Goal: Information Seeking & Learning: Learn about a topic

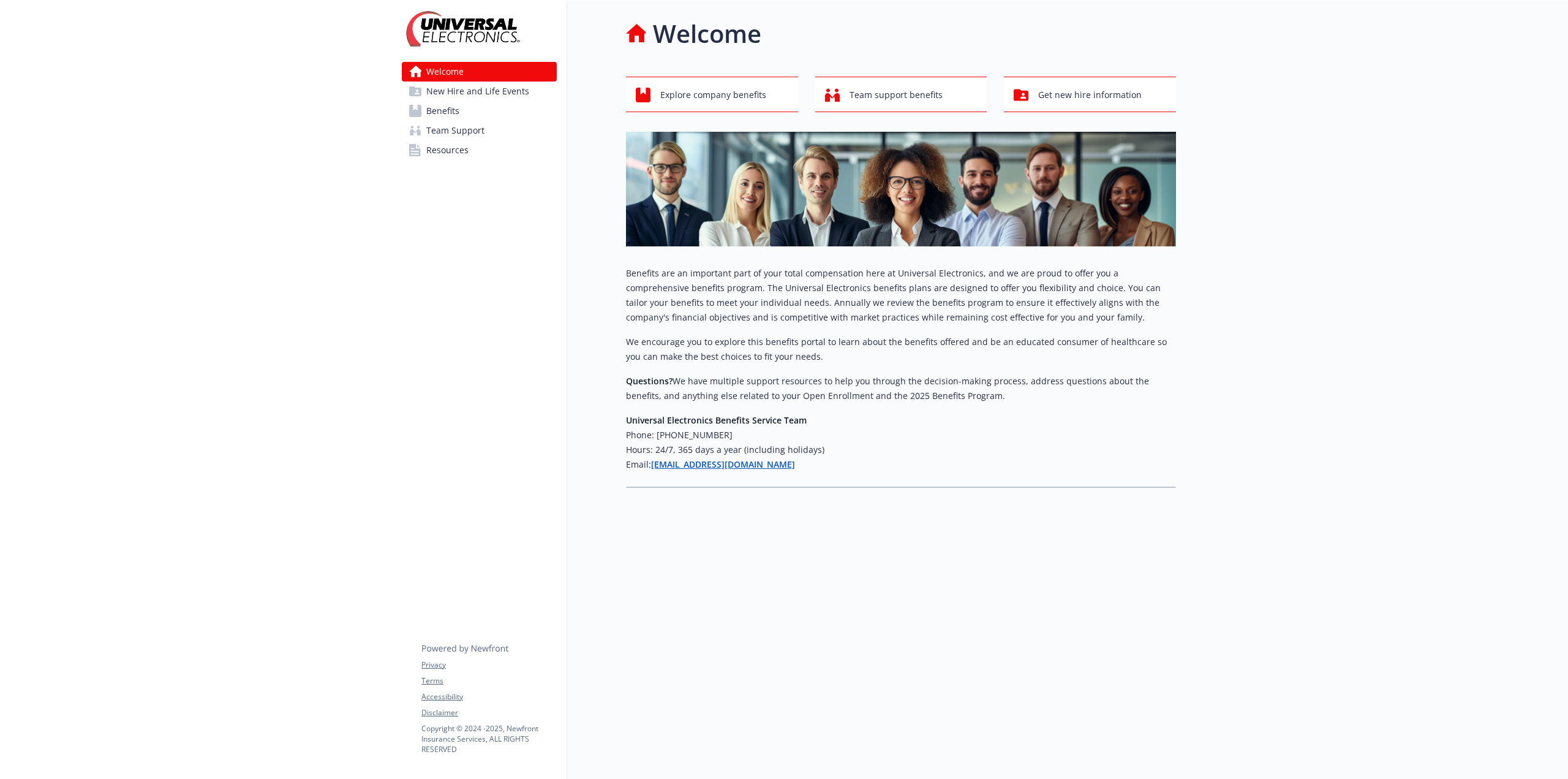
click at [464, 91] on span "New Hire and Life Events" at bounding box center [477, 91] width 103 height 20
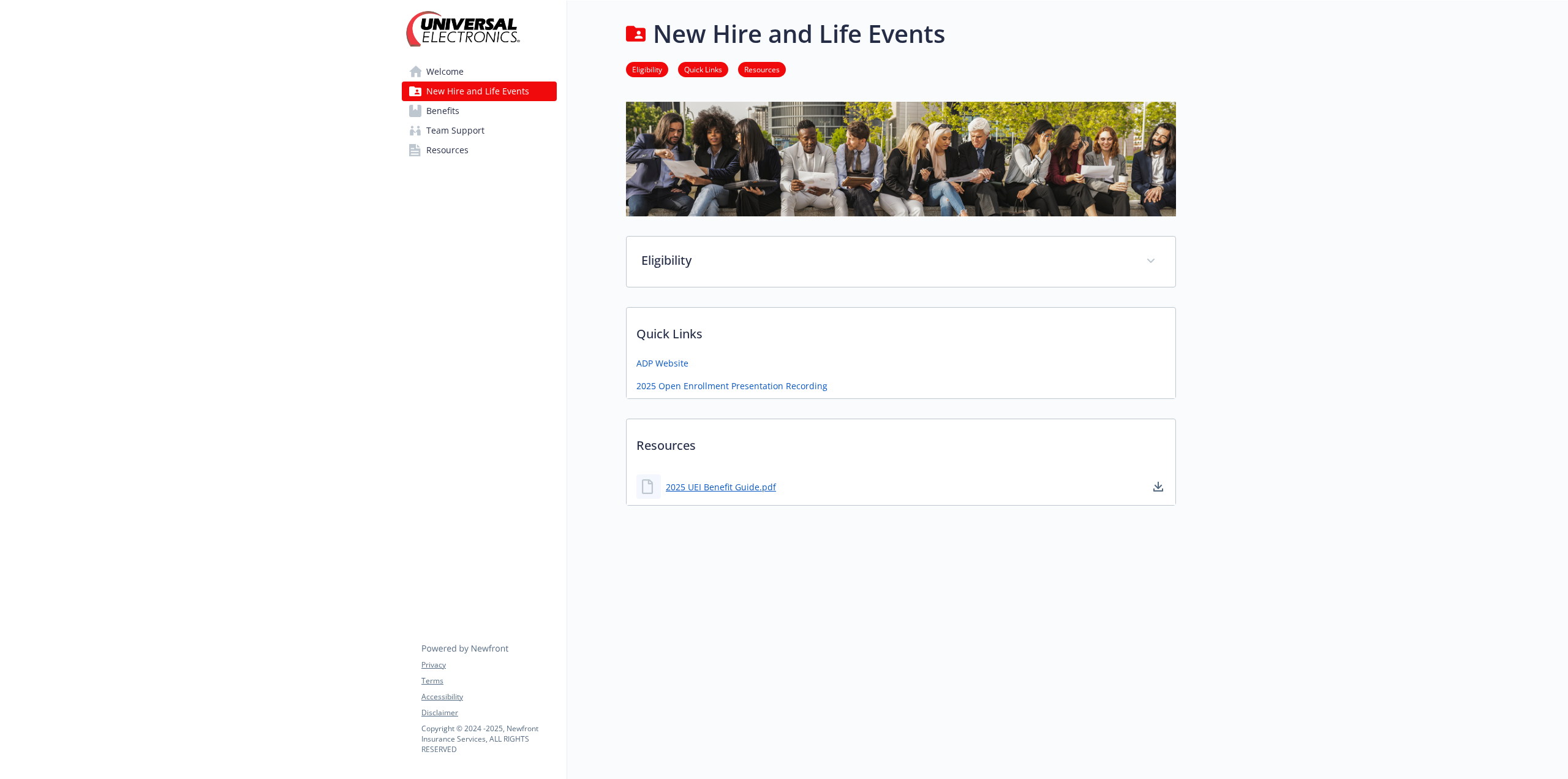
click at [448, 114] on span "Benefits" at bounding box center [443, 111] width 33 height 20
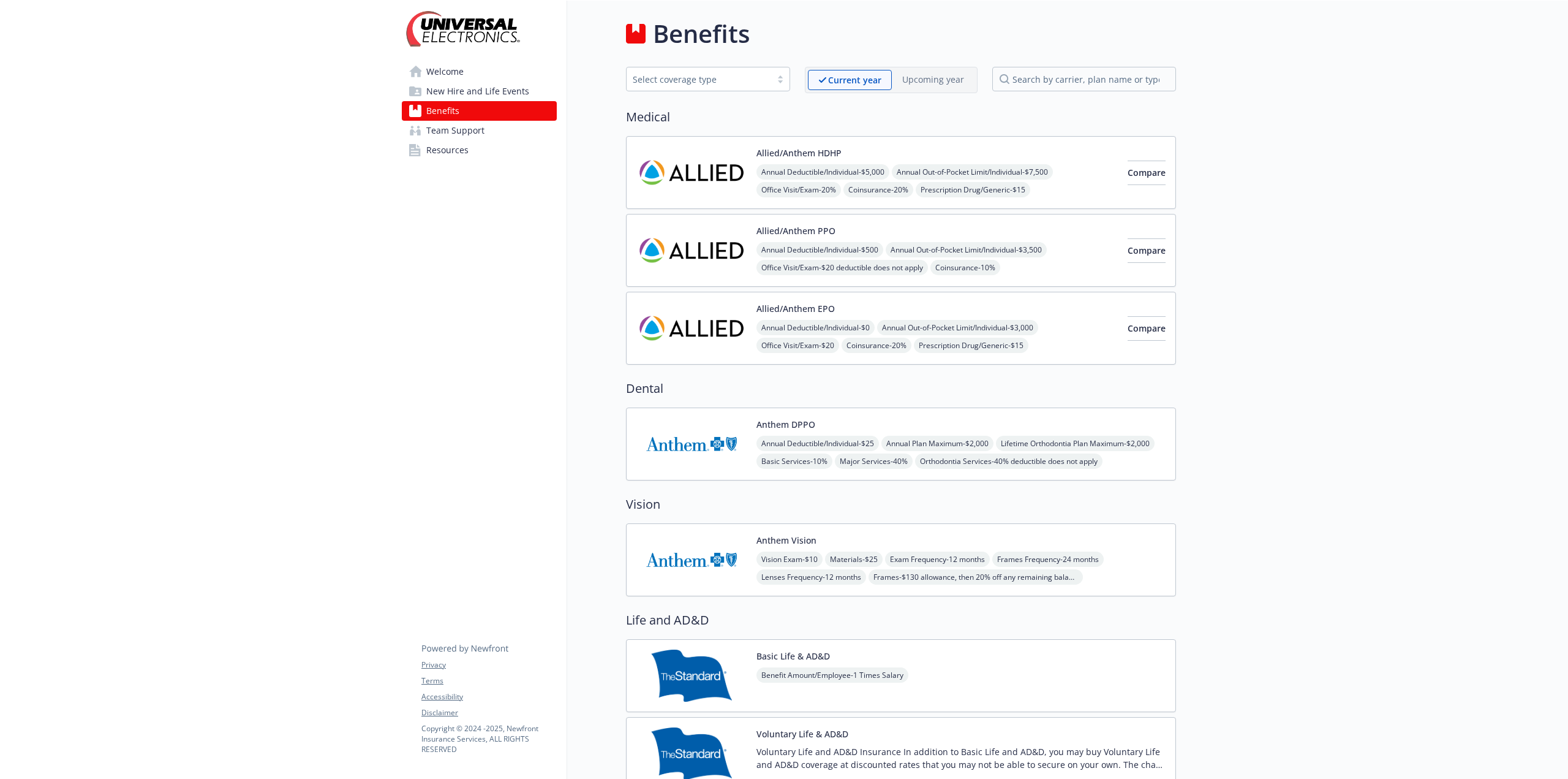
click at [673, 163] on img at bounding box center [691, 172] width 110 height 52
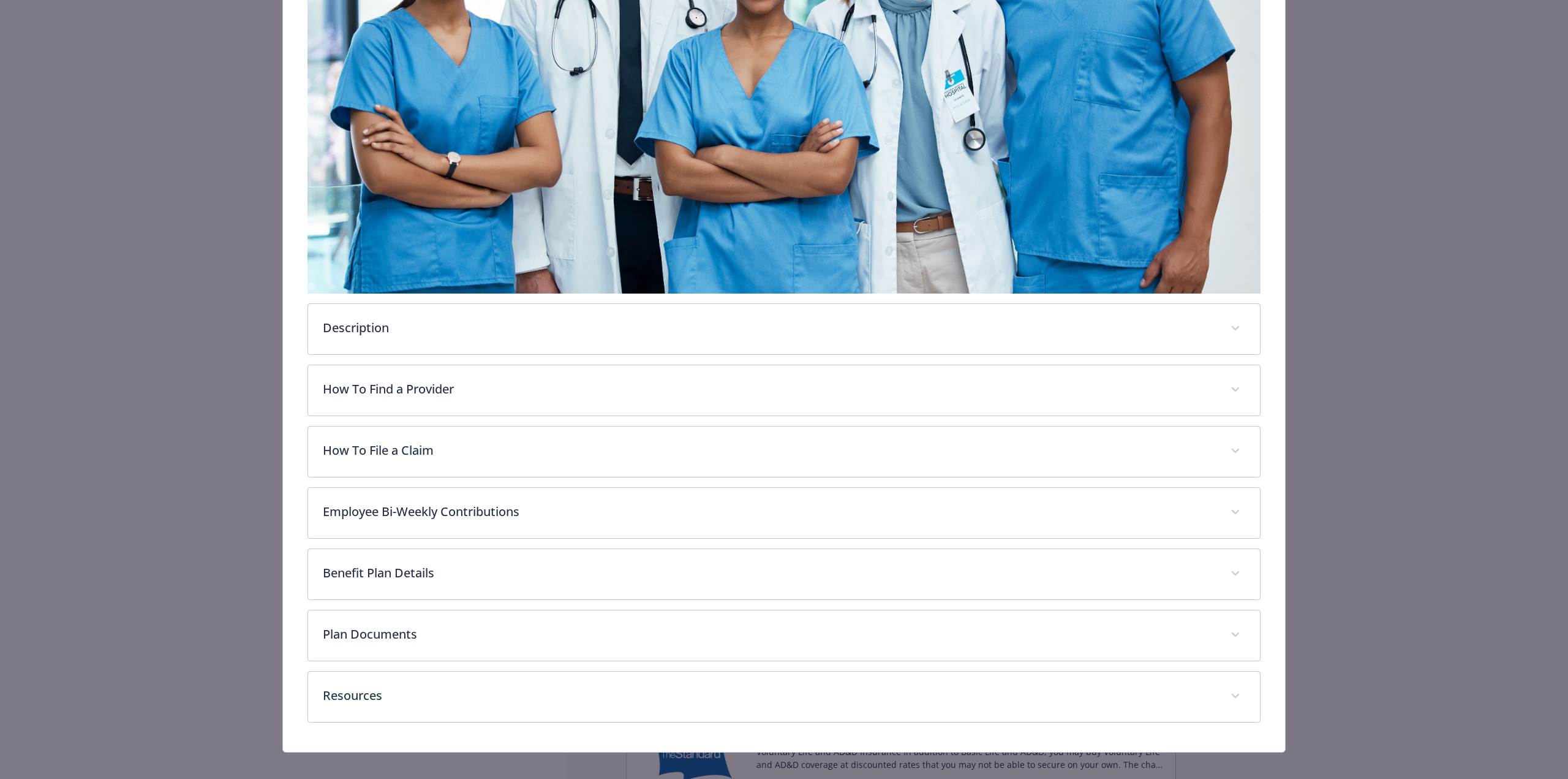
scroll to position [418, 0]
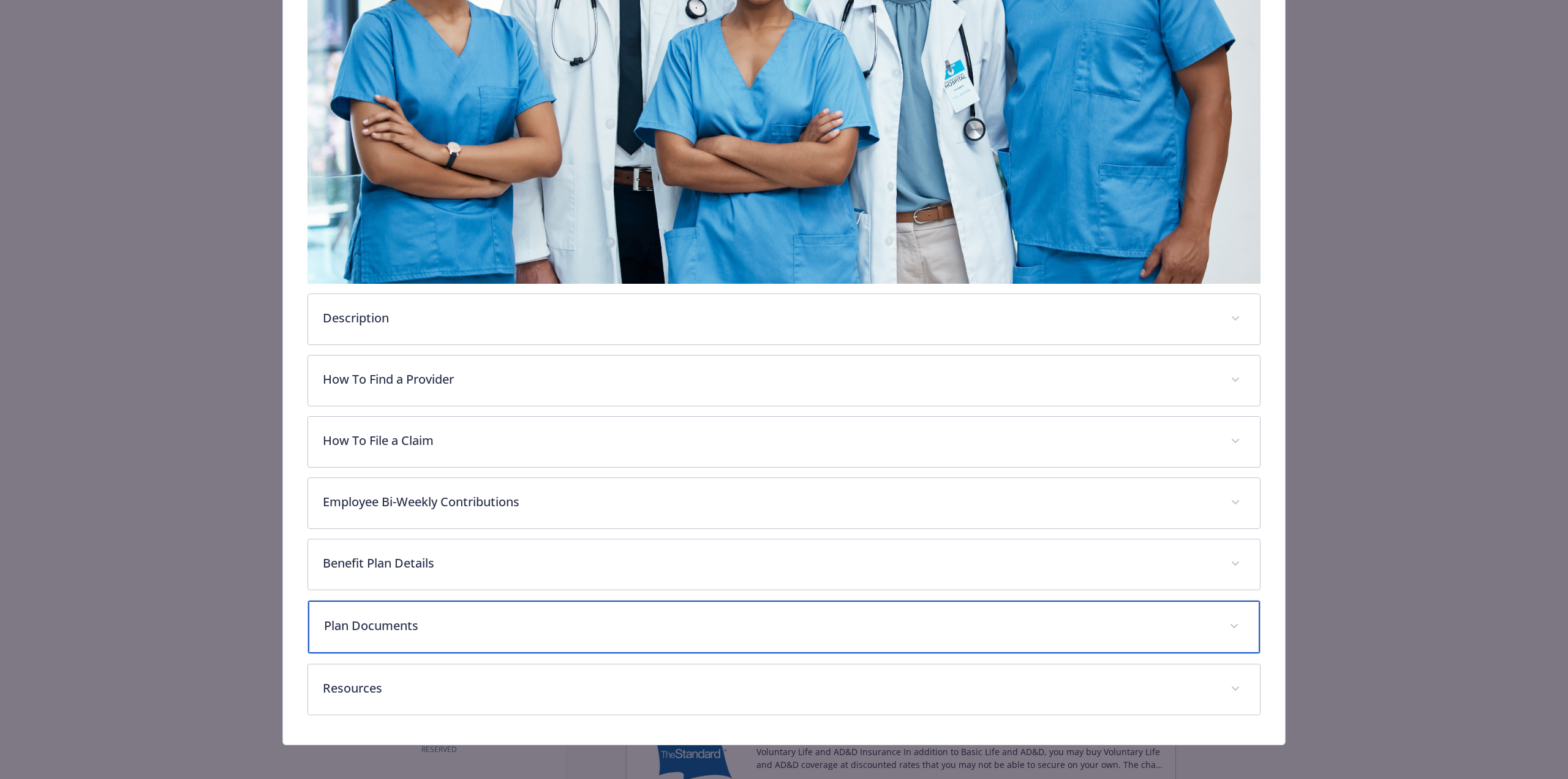
click at [349, 636] on div "Plan Documents" at bounding box center [783, 626] width 952 height 53
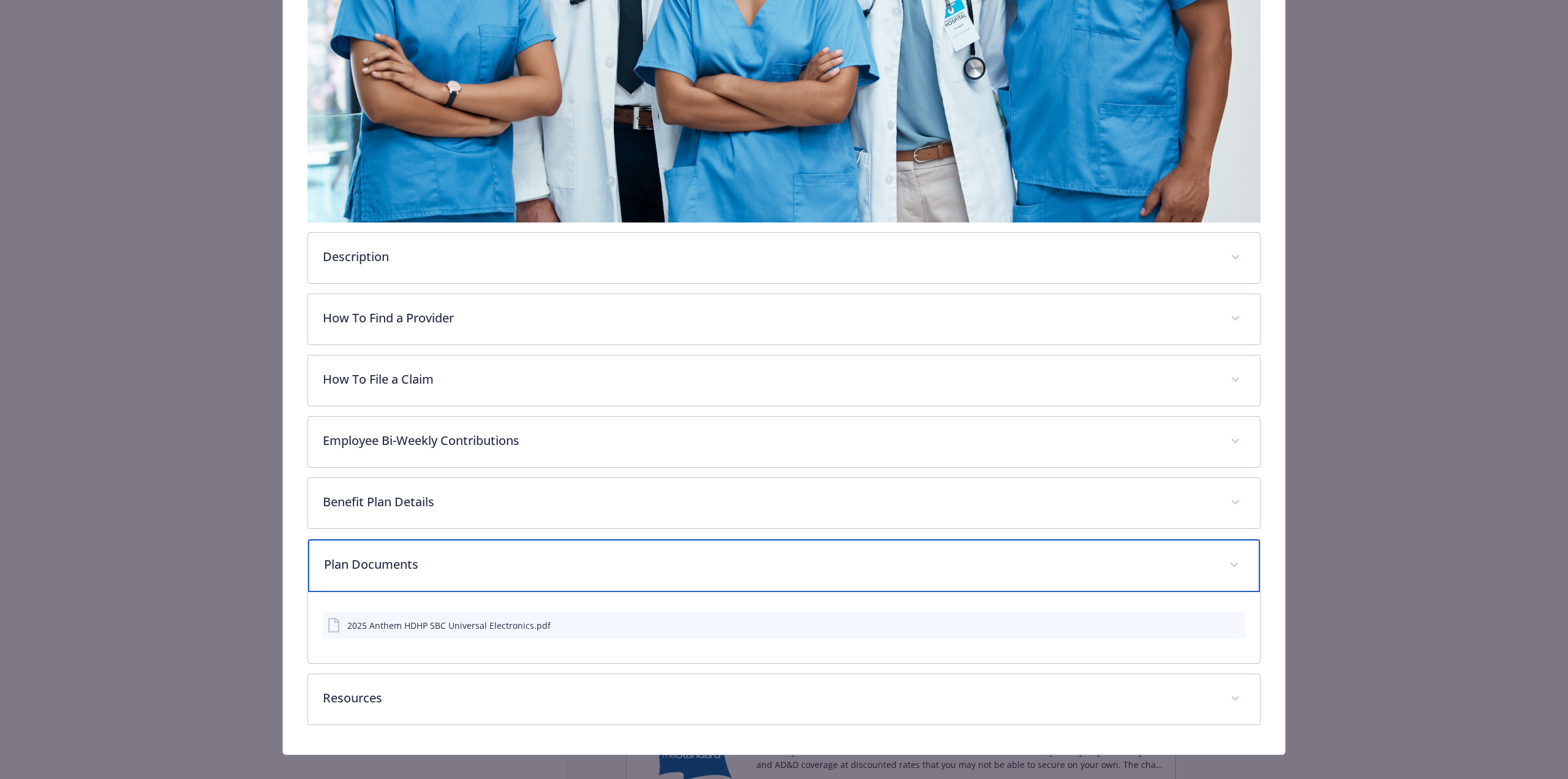
scroll to position [0, 0]
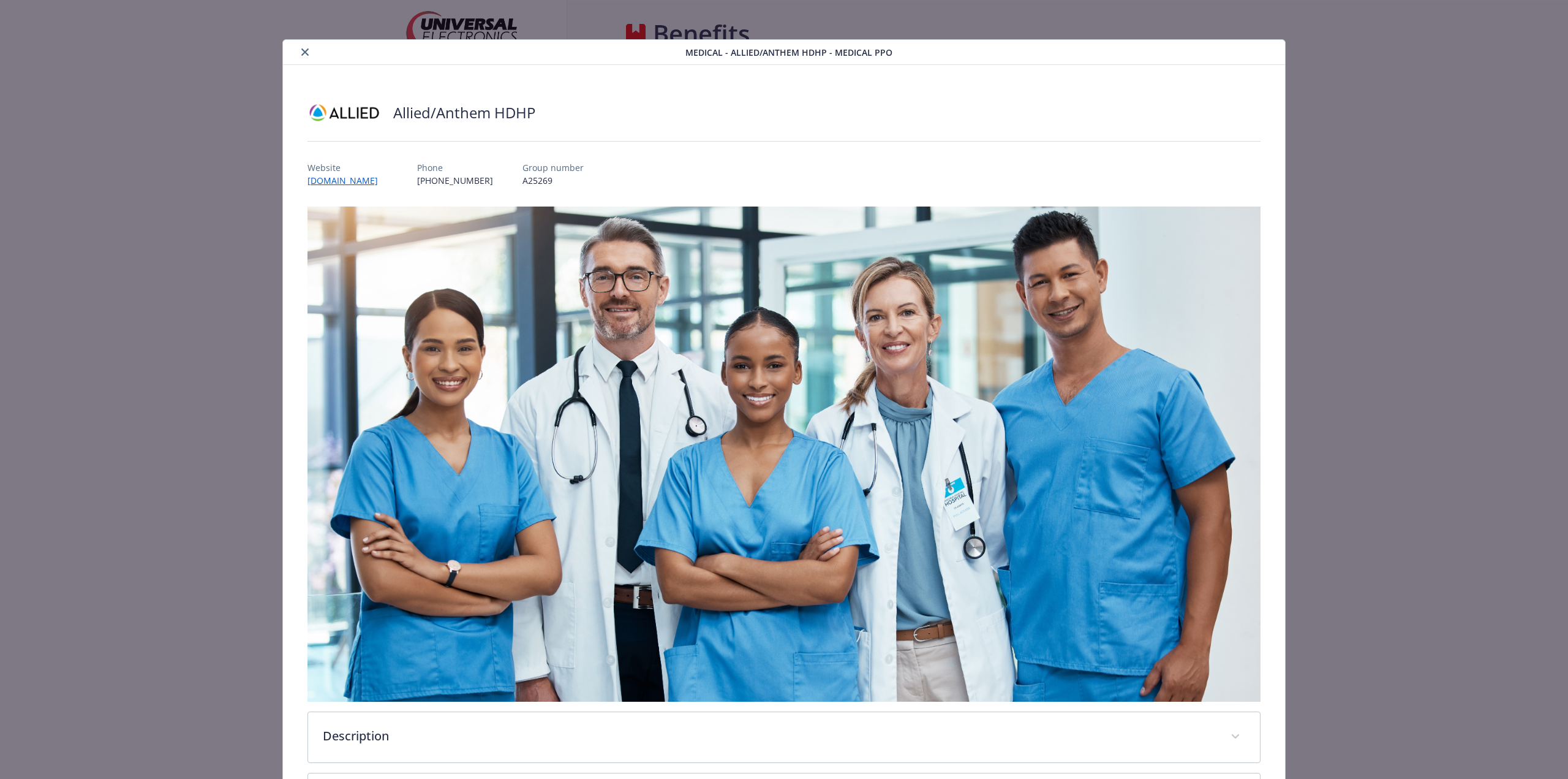
click at [302, 51] on icon "close" at bounding box center [305, 52] width 7 height 7
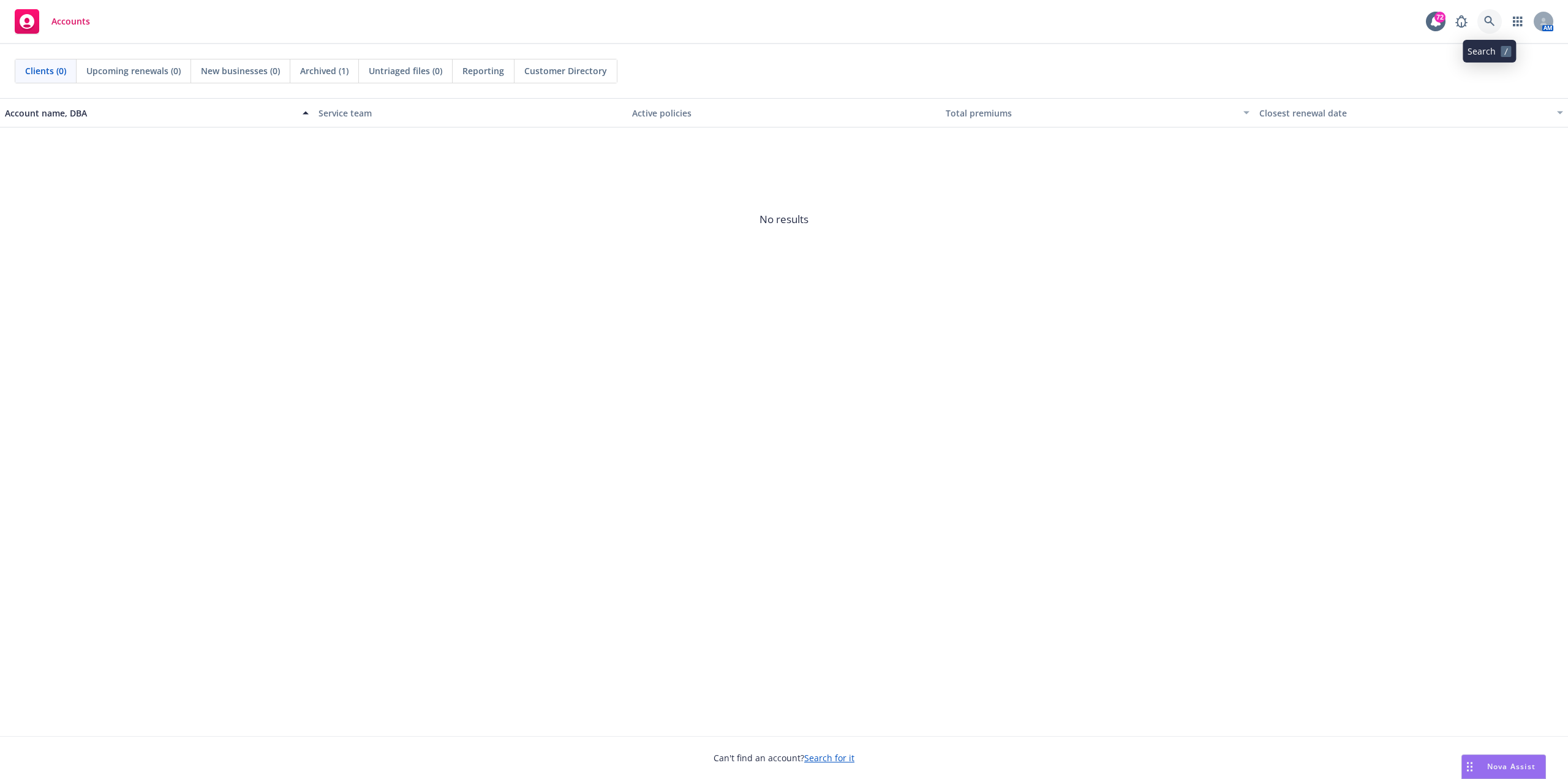
click at [1494, 24] on icon at bounding box center [1490, 21] width 11 height 11
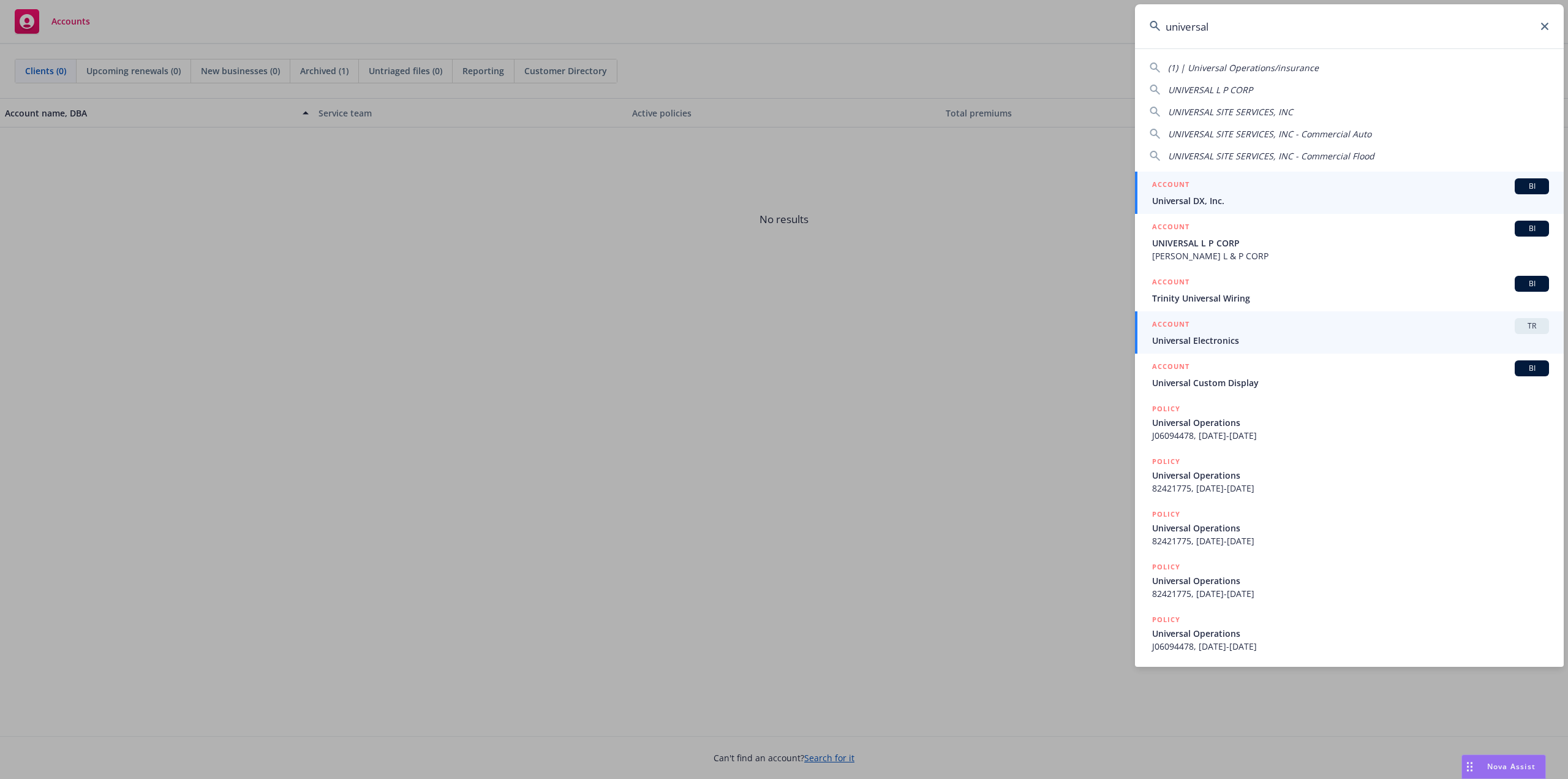
type input "universal"
click at [1251, 337] on span "Universal Electronics" at bounding box center [1350, 340] width 397 height 13
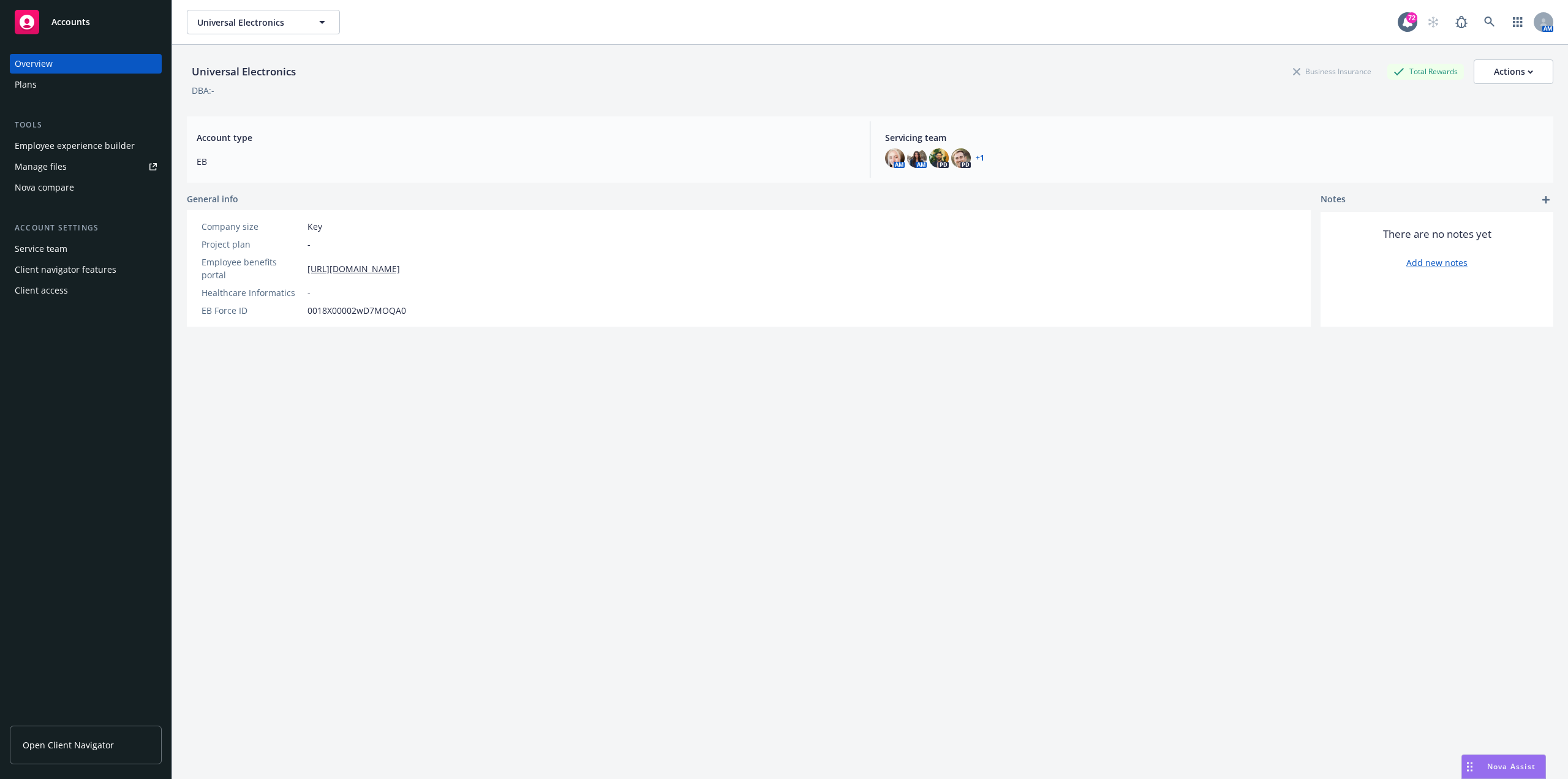
click at [97, 381] on div "Overview Plans Tools Employee experience builder Manage files Nova compare Acco…" at bounding box center [85, 409] width 172 height 740
click at [72, 151] on div "Employee experience builder" at bounding box center [74, 146] width 120 height 20
click at [81, 170] on link "Manage files" at bounding box center [86, 166] width 152 height 20
click at [31, 82] on div "Plans" at bounding box center [26, 84] width 22 height 20
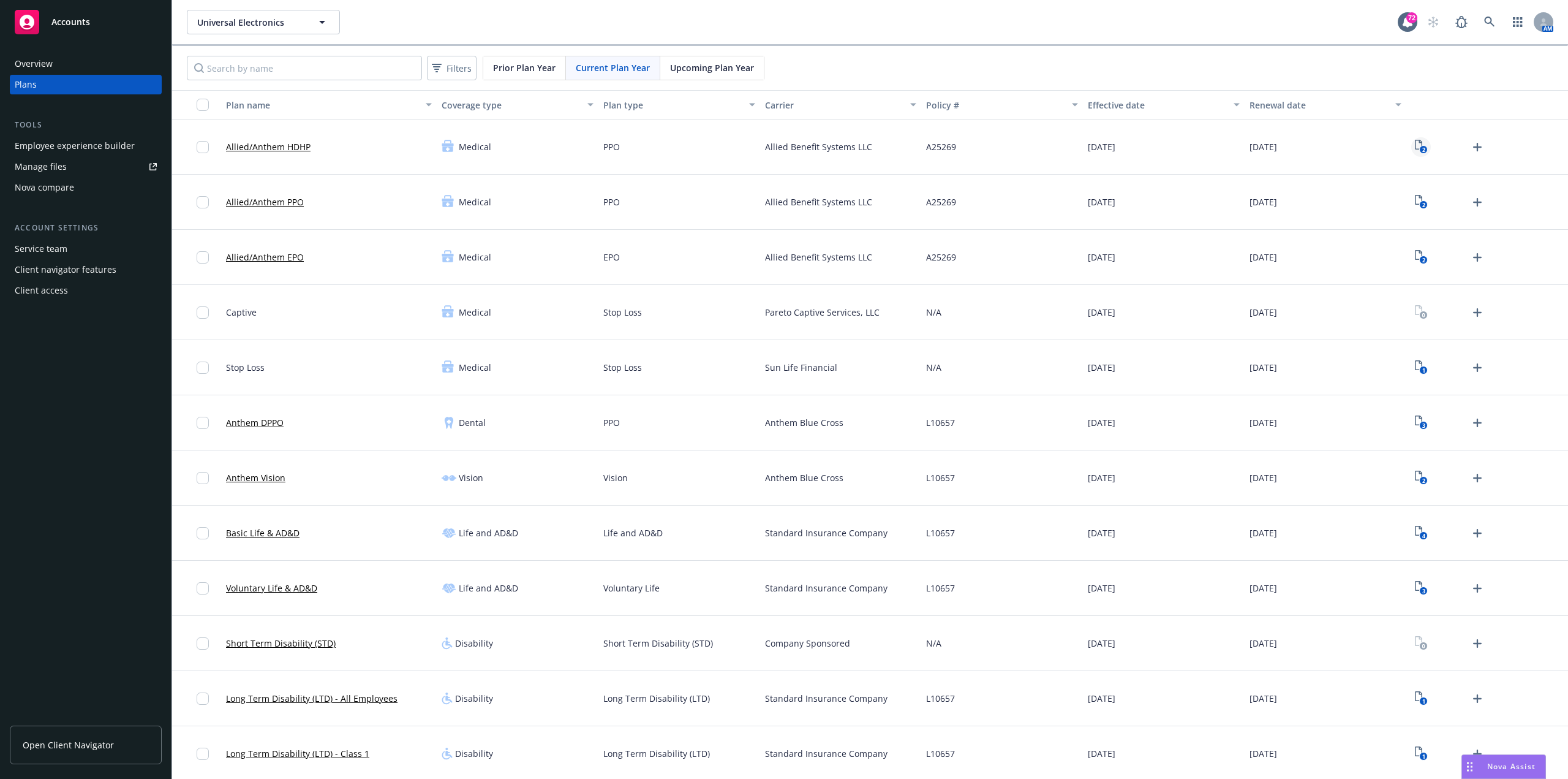
click at [1414, 144] on icon "2" at bounding box center [1421, 147] width 13 height 14
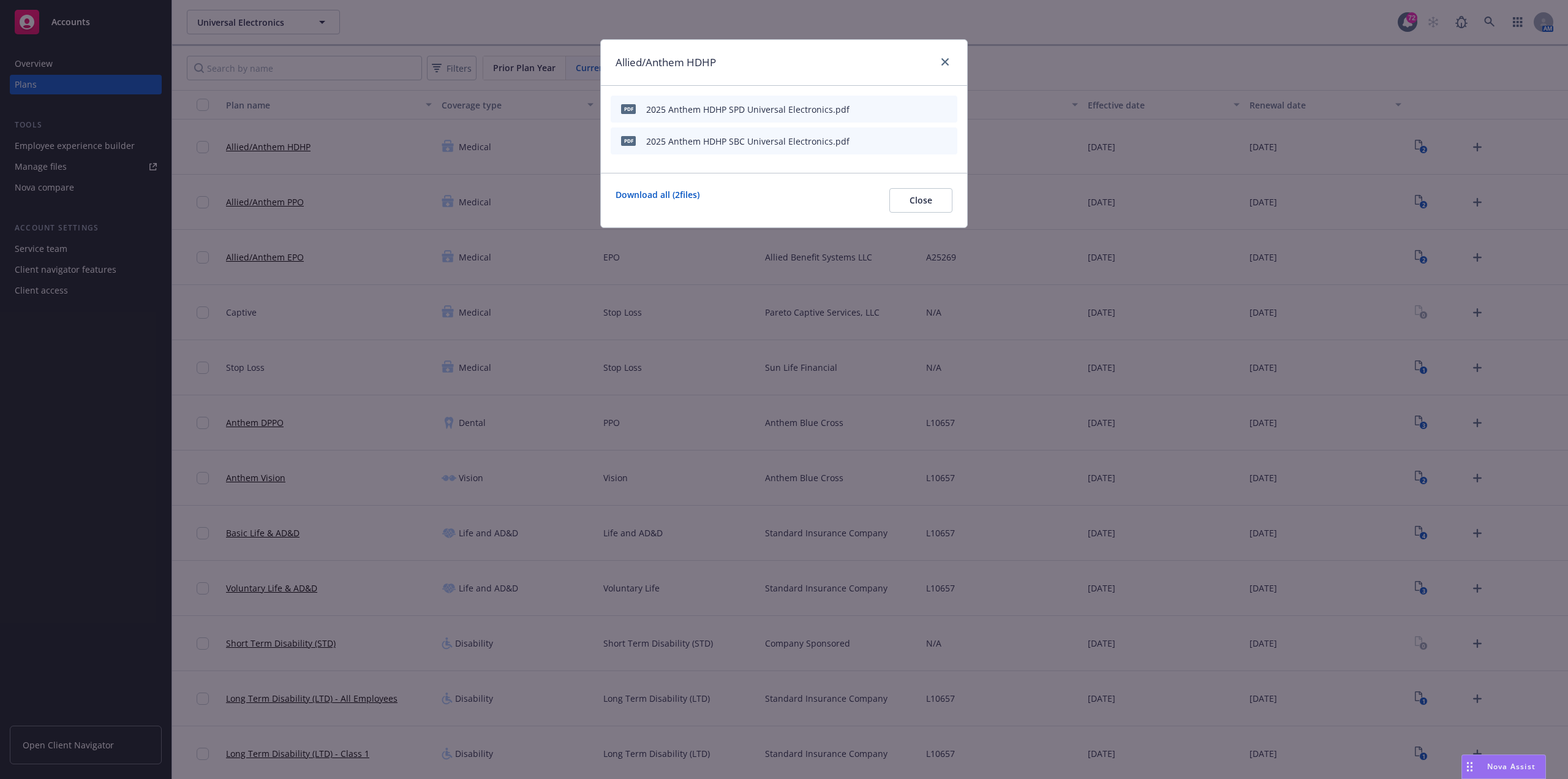
click at [931, 109] on button "preview file" at bounding box center [926, 108] width 13 height 11
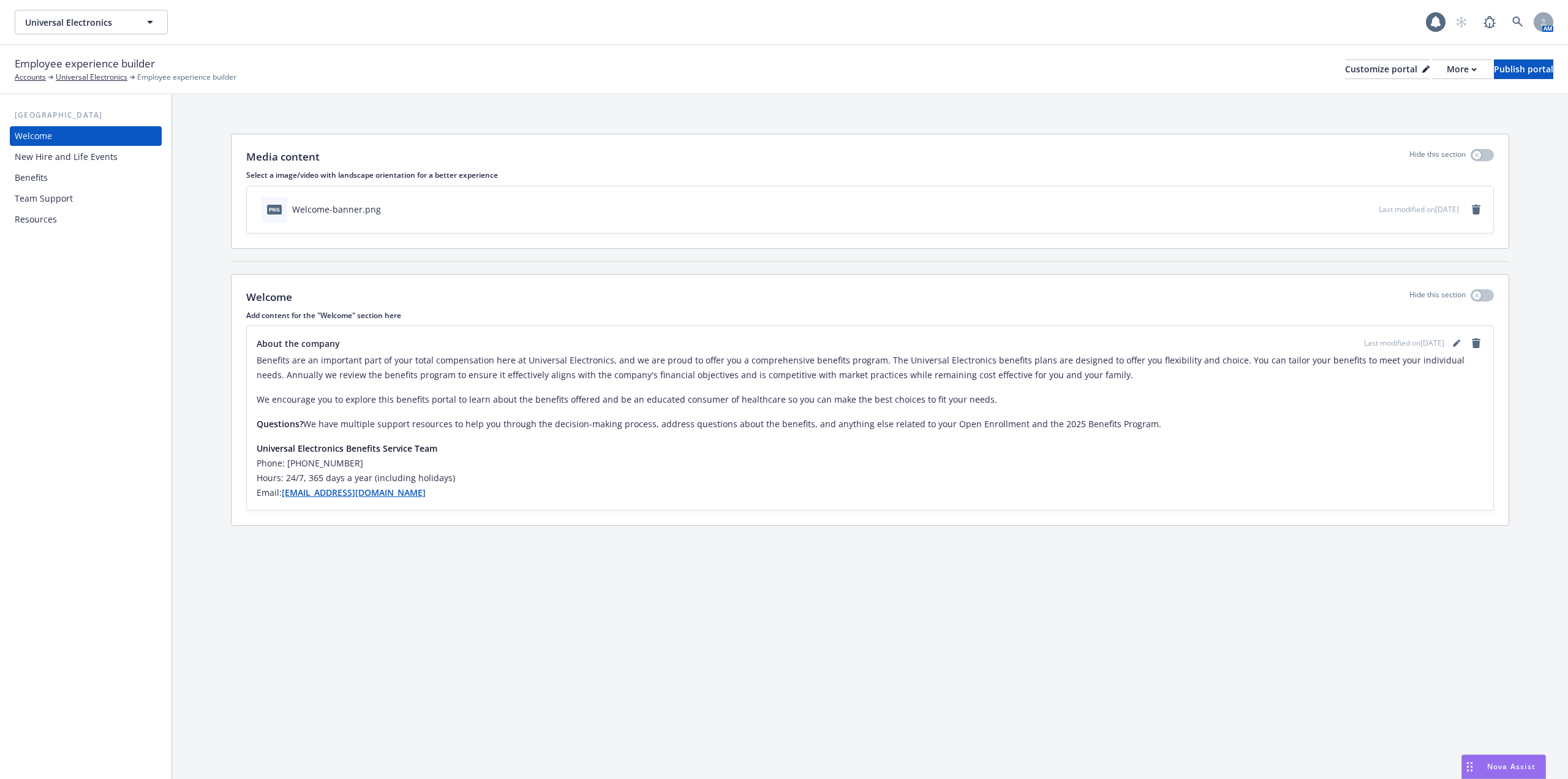
click at [78, 161] on div "New Hire and Life Events" at bounding box center [66, 157] width 103 height 20
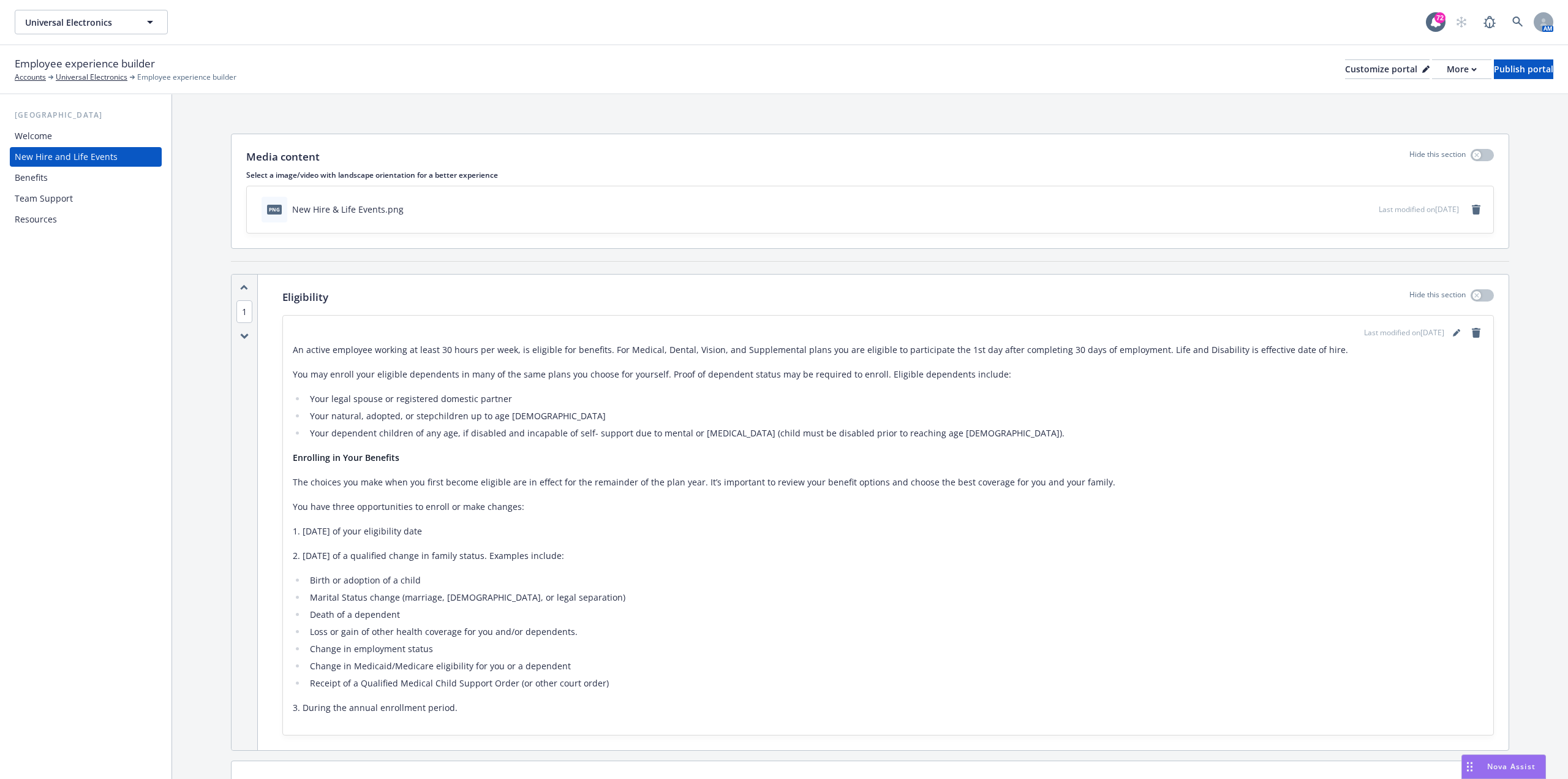
click at [50, 187] on div "Welcome New Hire and Life Events Benefits Team Support Resources" at bounding box center [86, 177] width 152 height 103
click at [46, 174] on div "Benefits" at bounding box center [31, 177] width 33 height 20
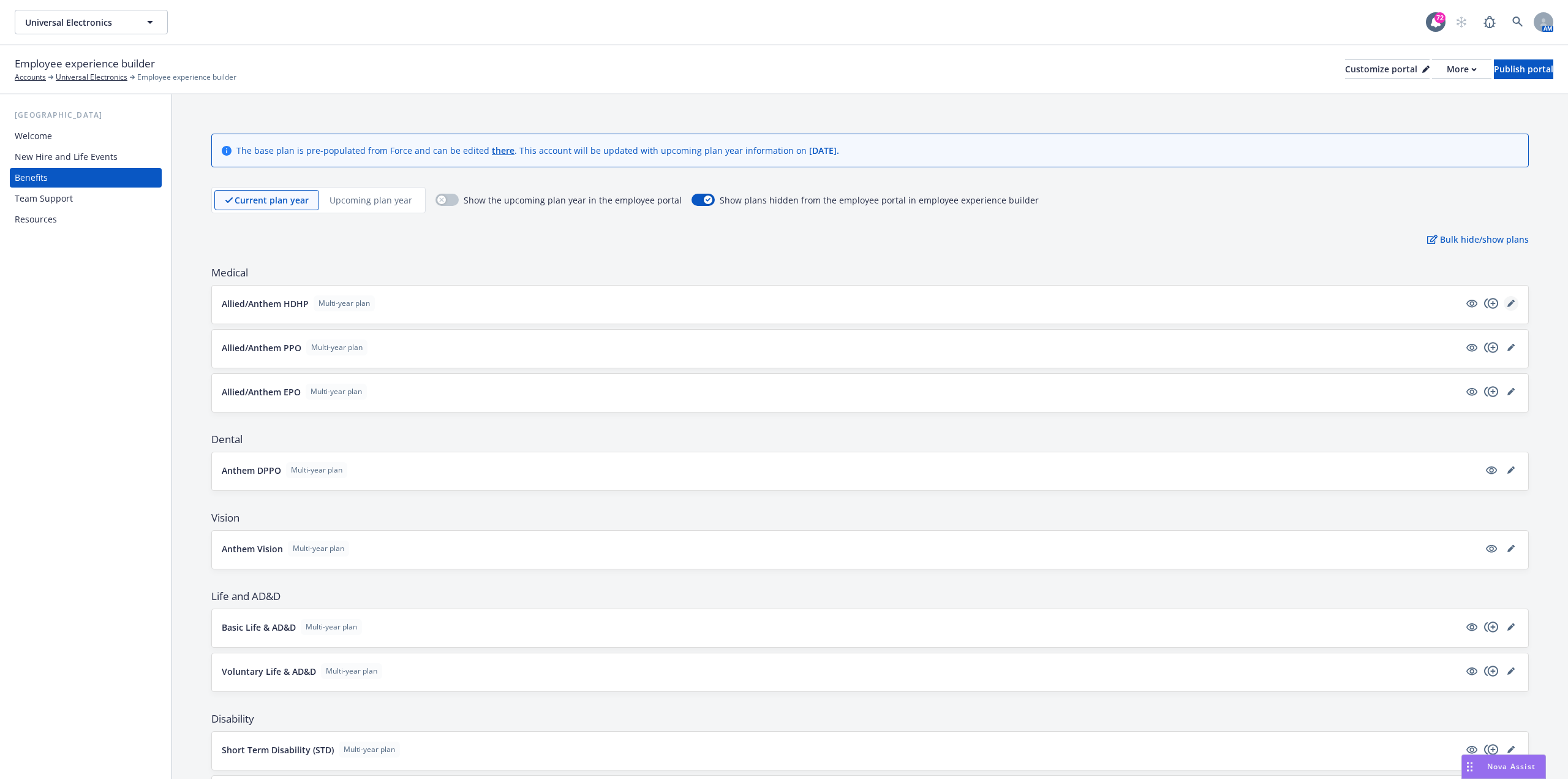
click at [1505, 307] on link "editPencil" at bounding box center [1511, 303] width 15 height 15
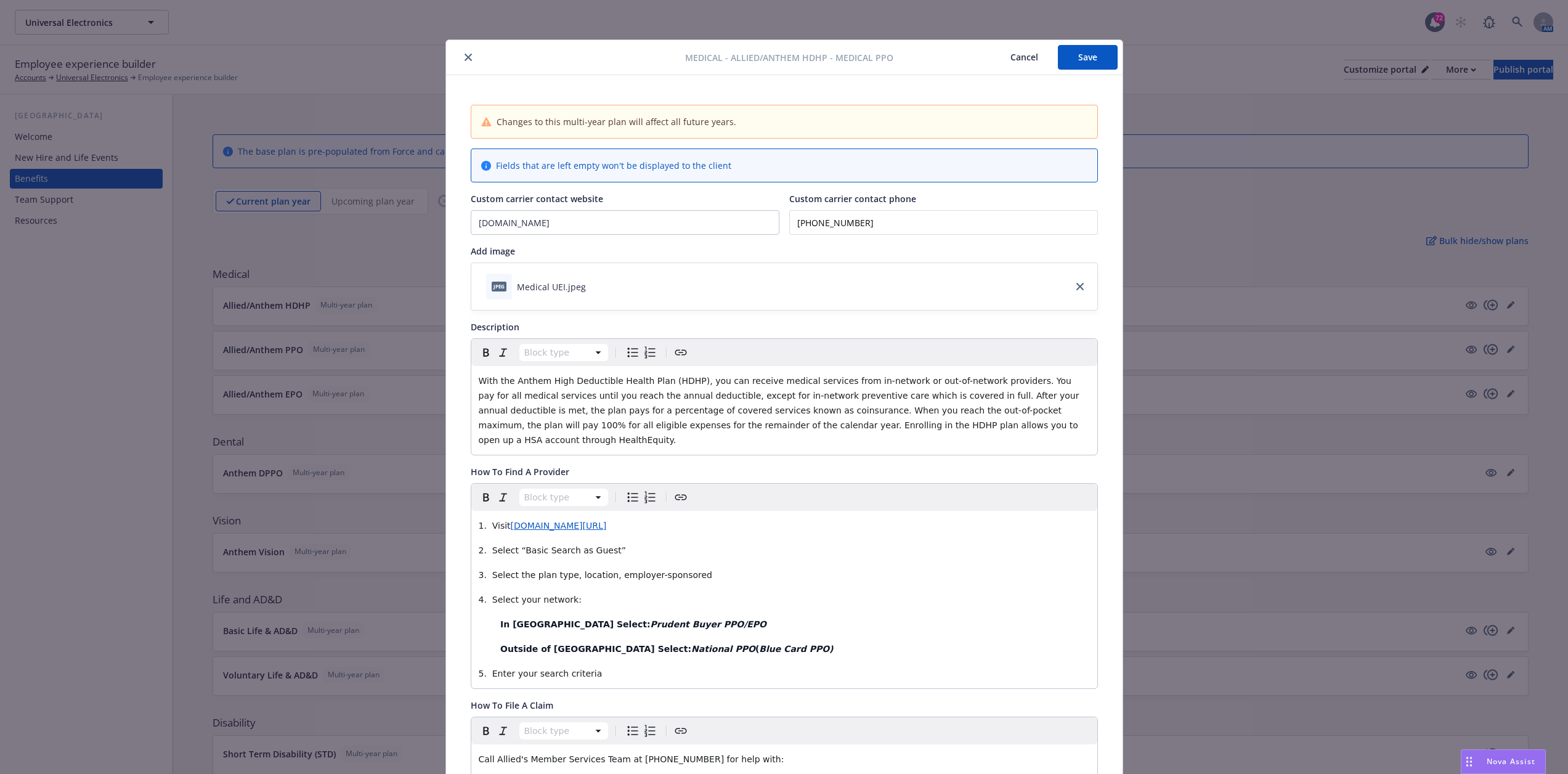
click at [467, 56] on button "close" at bounding box center [468, 57] width 15 height 15
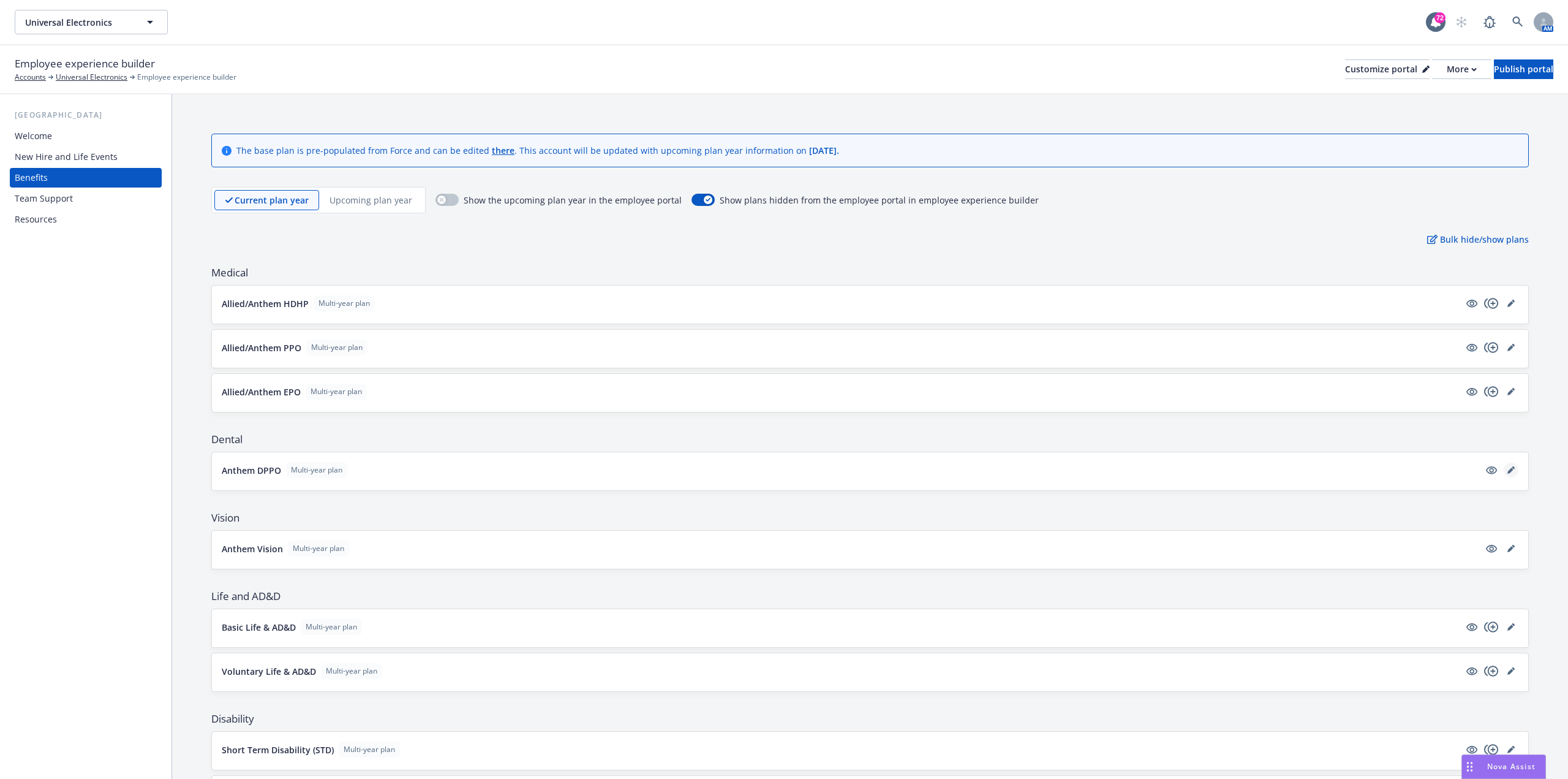
click at [1504, 476] on link "editPencil" at bounding box center [1511, 469] width 15 height 15
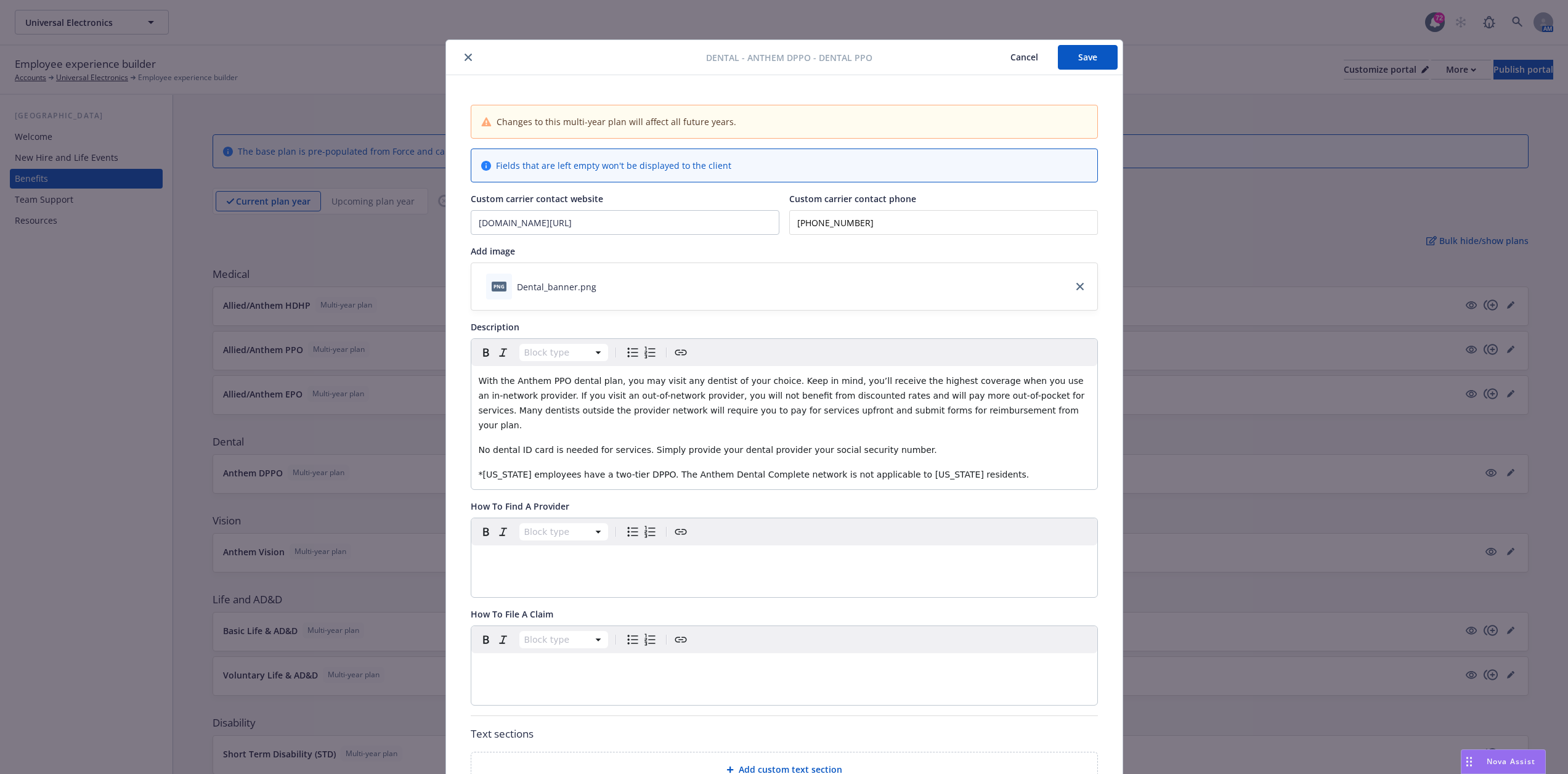
click at [461, 53] on button "close" at bounding box center [468, 57] width 15 height 15
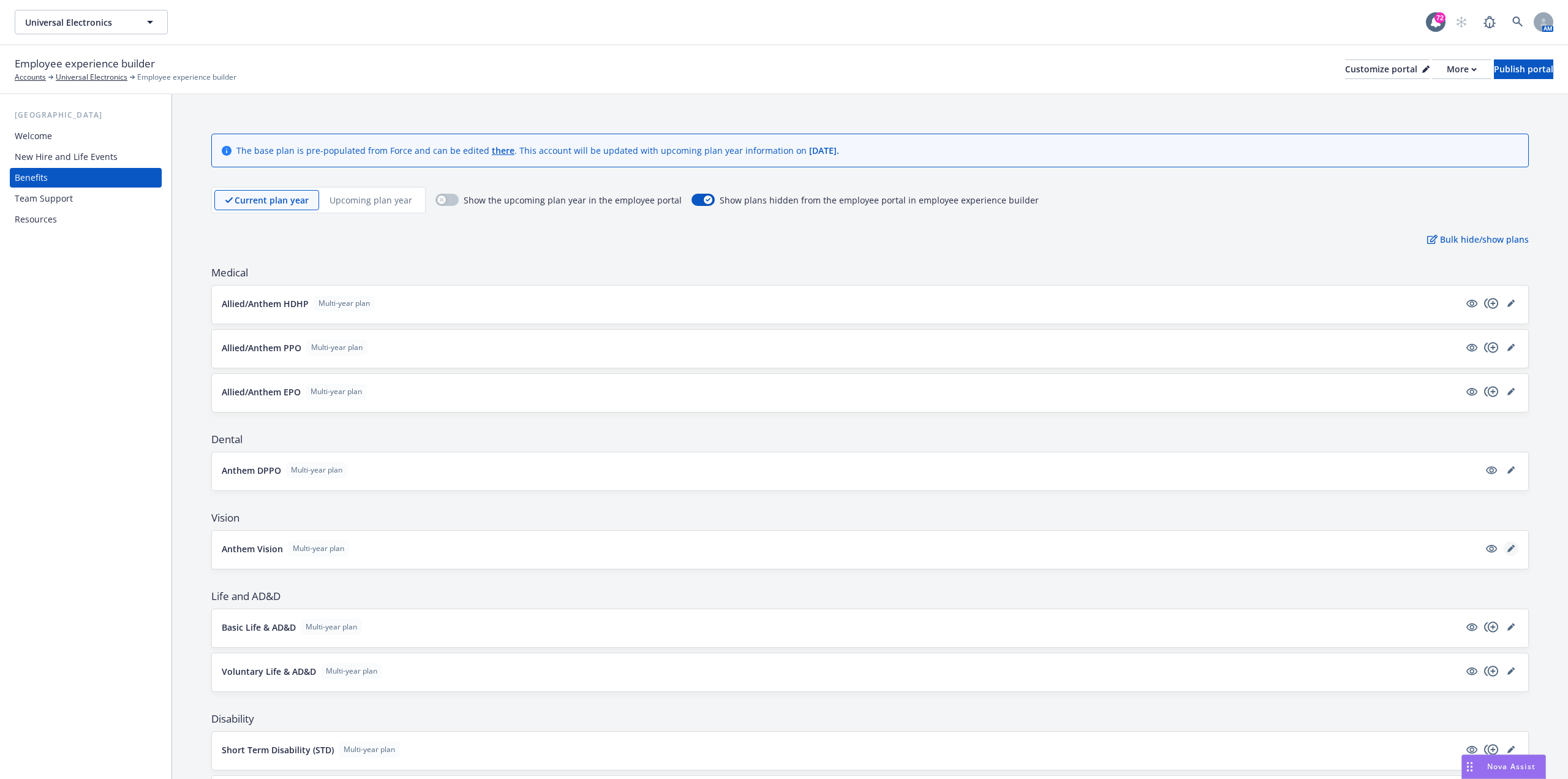
click at [1504, 544] on link "editPencil" at bounding box center [1511, 548] width 15 height 15
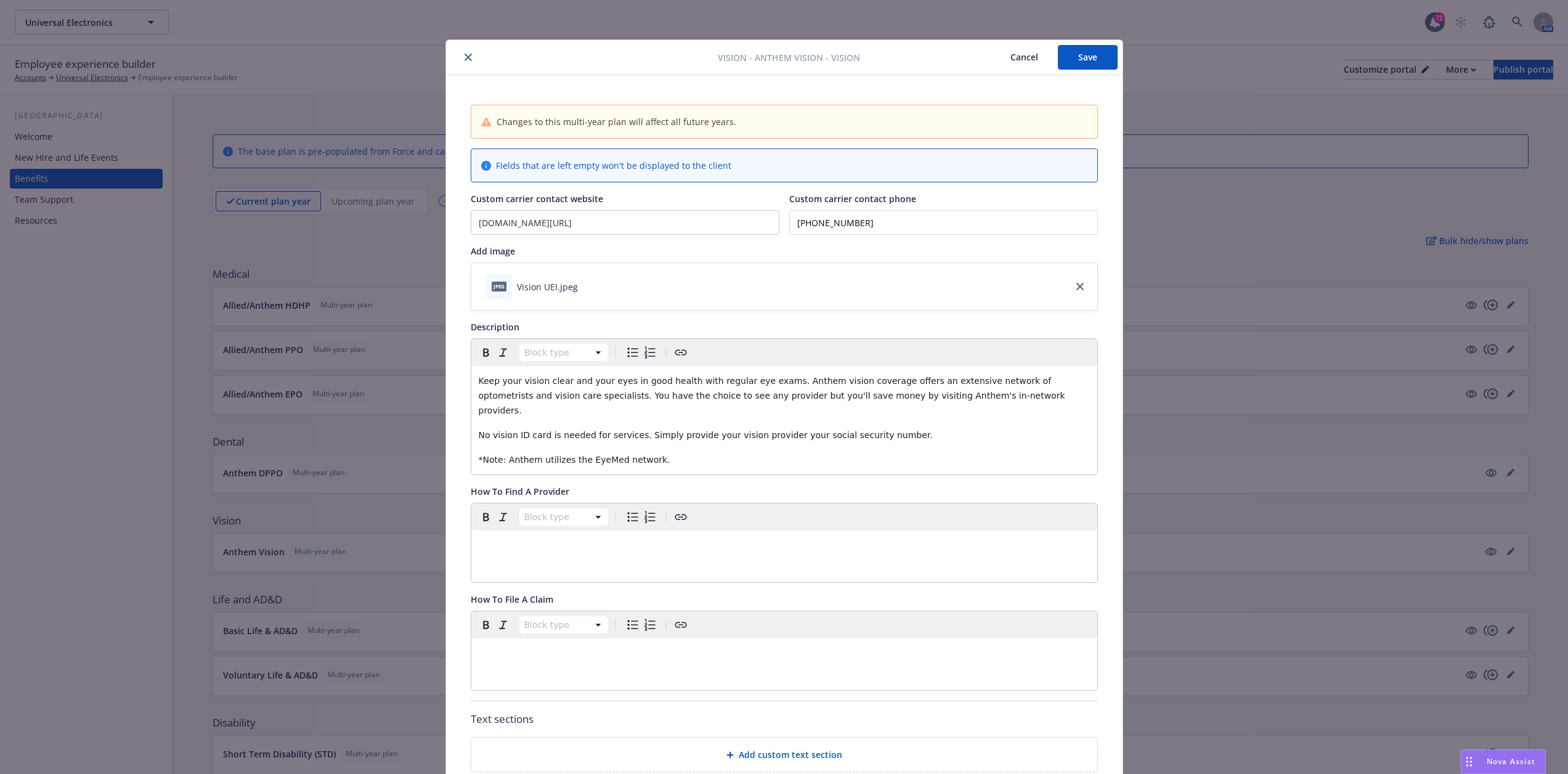
click at [465, 58] on icon "close" at bounding box center [468, 57] width 7 height 7
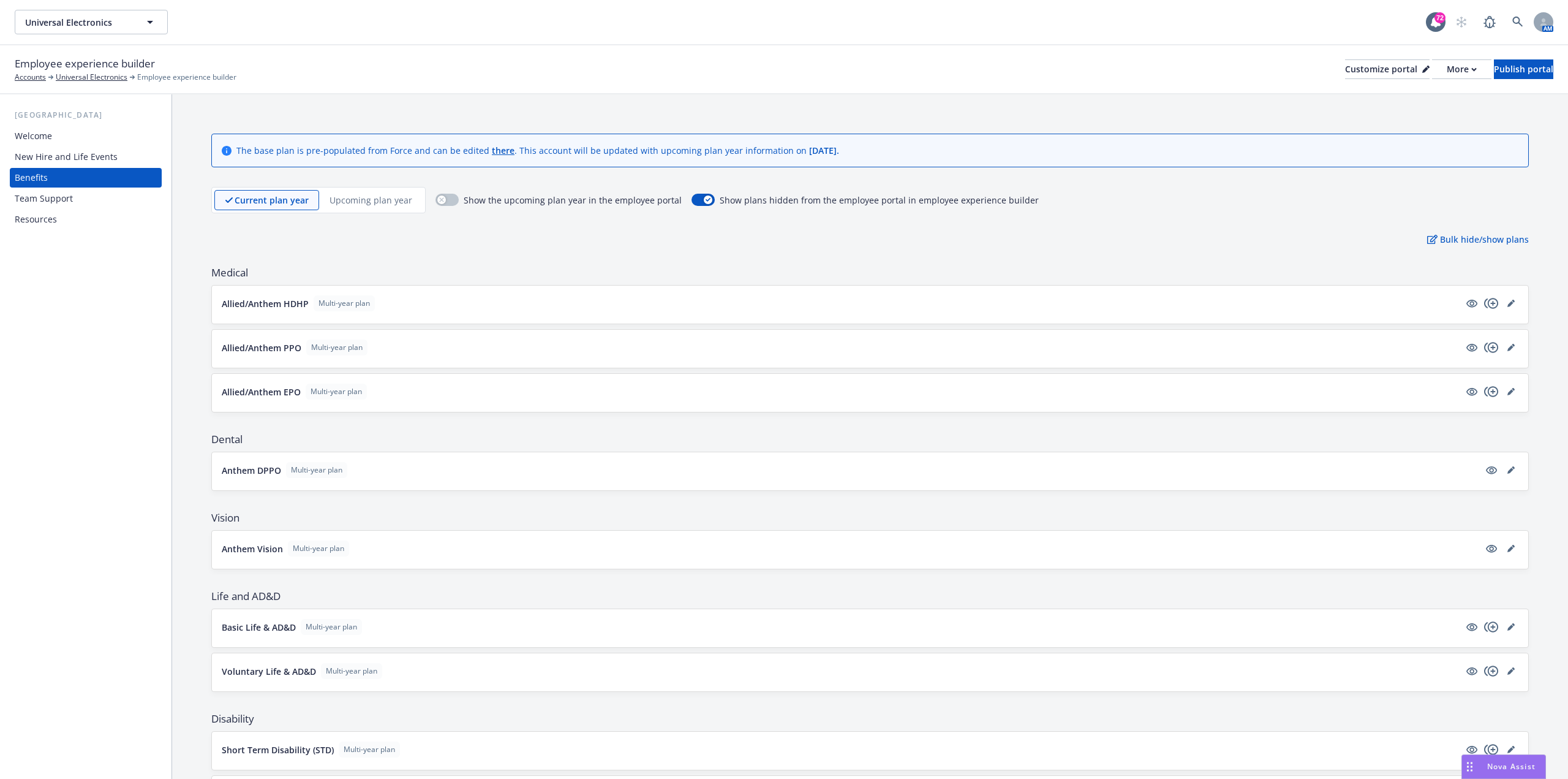
click at [68, 455] on div "USA Welcome New Hire and Life Events Benefits Team Support Resources" at bounding box center [85, 436] width 172 height 684
click at [81, 479] on div "USA Welcome New Hire and Life Events Benefits Team Support Resources" at bounding box center [85, 436] width 172 height 684
